Goal: Information Seeking & Learning: Learn about a topic

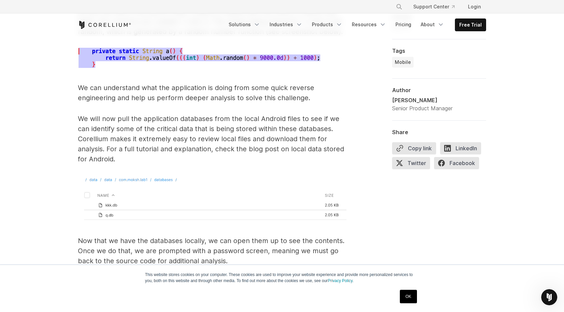
scroll to position [2427, 0]
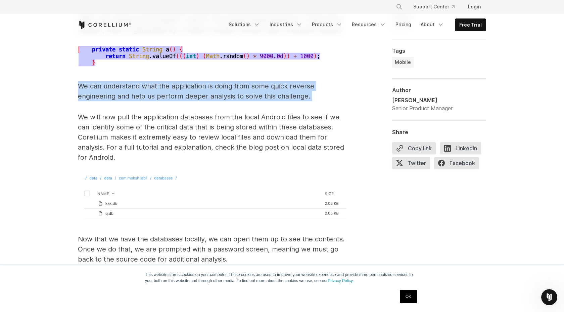
drag, startPoint x: 79, startPoint y: 76, endPoint x: 305, endPoint y: 100, distance: 226.9
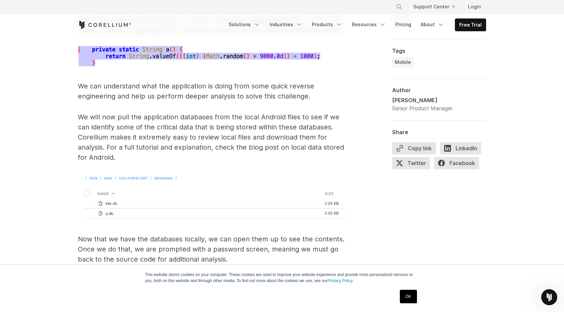
click at [86, 112] on p "We will now pull the application databases from the local Android files to see …" at bounding box center [212, 137] width 269 height 50
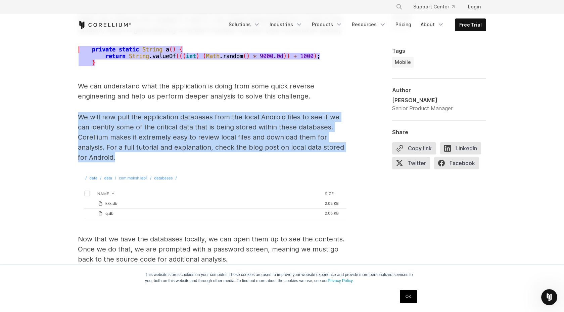
drag, startPoint x: 74, startPoint y: 105, endPoint x: 129, endPoint y: 151, distance: 71.7
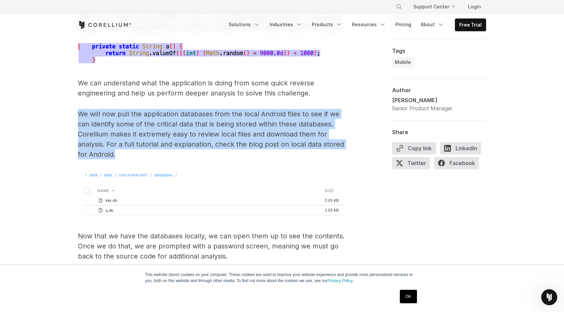
scroll to position [2434, 0]
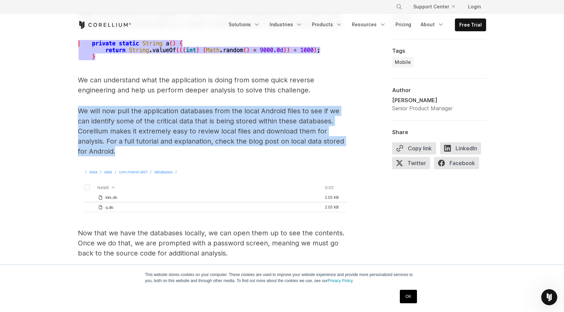
click at [127, 141] on p "We will now pull the application databases from the local Android files to see …" at bounding box center [212, 131] width 269 height 50
drag, startPoint x: 126, startPoint y: 141, endPoint x: 74, endPoint y: 98, distance: 67.0
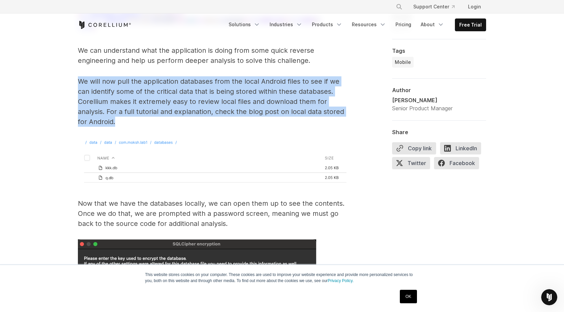
scroll to position [2456, 0]
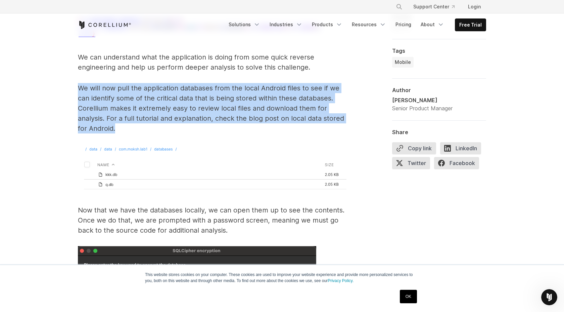
click at [119, 117] on p "We will now pull the application databases from the local Android files to see …" at bounding box center [212, 108] width 269 height 50
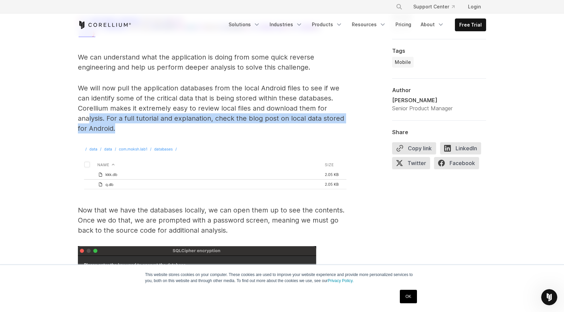
drag, startPoint x: 119, startPoint y: 116, endPoint x: 90, endPoint y: 104, distance: 31.2
click at [90, 104] on p "We will now pull the application databases from the local Android files to see …" at bounding box center [212, 108] width 269 height 50
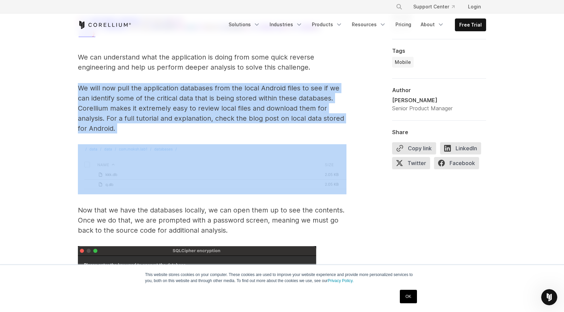
drag, startPoint x: 76, startPoint y: 74, endPoint x: 120, endPoint y: 123, distance: 66.6
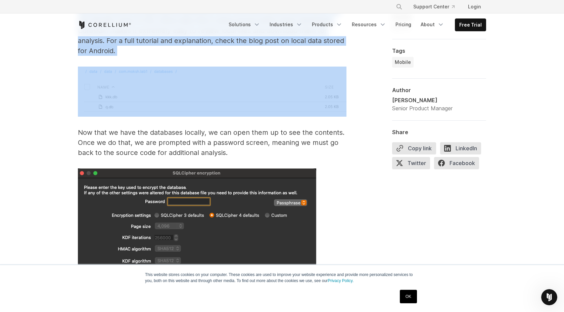
scroll to position [2518, 0]
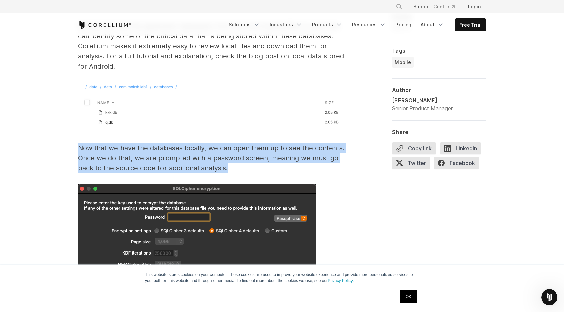
drag, startPoint x: 78, startPoint y: 139, endPoint x: 233, endPoint y: 158, distance: 156.4
click at [80, 143] on p "Now that we have the databases locally, we can open them up to see the contents…" at bounding box center [212, 158] width 269 height 30
drag, startPoint x: 78, startPoint y: 139, endPoint x: 234, endPoint y: 159, distance: 158.1
click at [234, 159] on p "Now that we have the databases locally, we can open them up to see the contents…" at bounding box center [212, 158] width 269 height 30
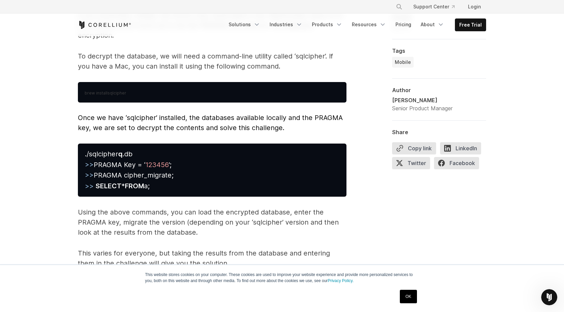
scroll to position [3063, 0]
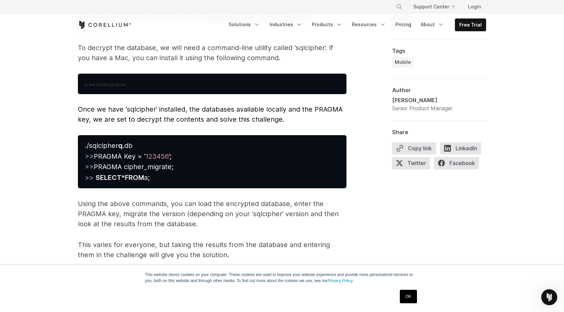
click at [282, 112] on span "Once we have ‘sqlcipher’ installed, the databases available locally and the PRA…" at bounding box center [210, 114] width 265 height 18
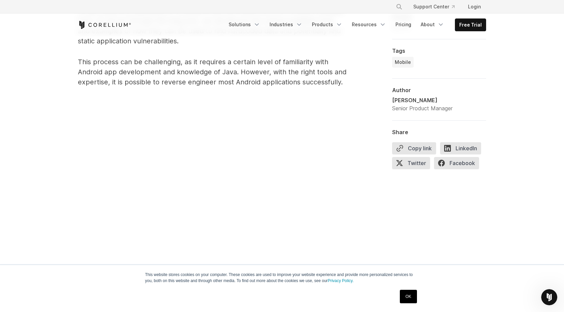
scroll to position [0, 0]
